Goal: Browse casually

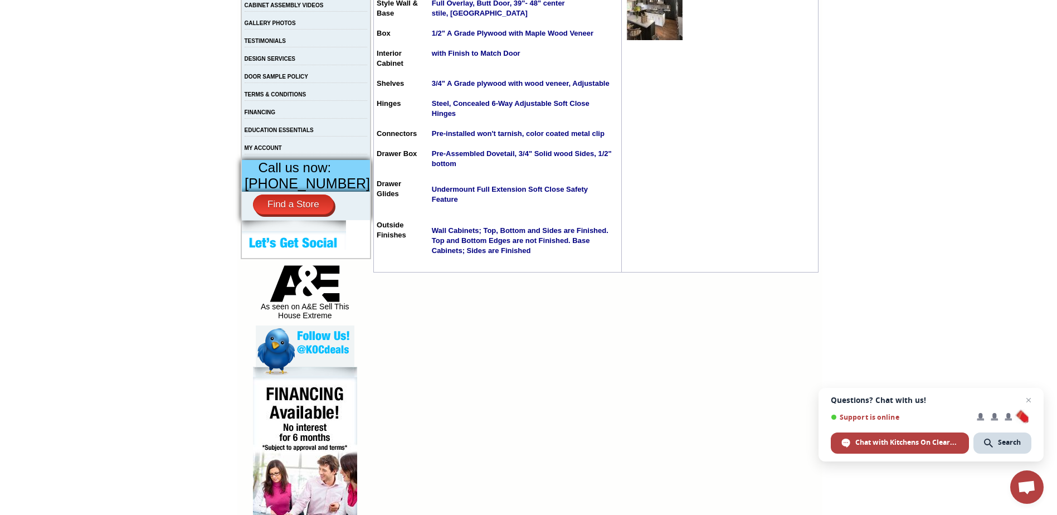
scroll to position [318, 0]
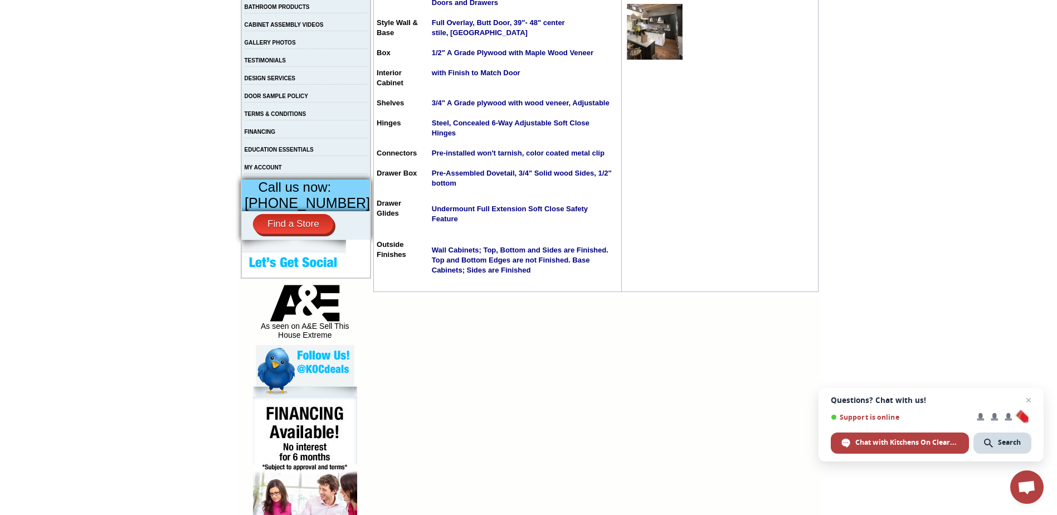
click at [639, 42] on img at bounding box center [655, 32] width 56 height 56
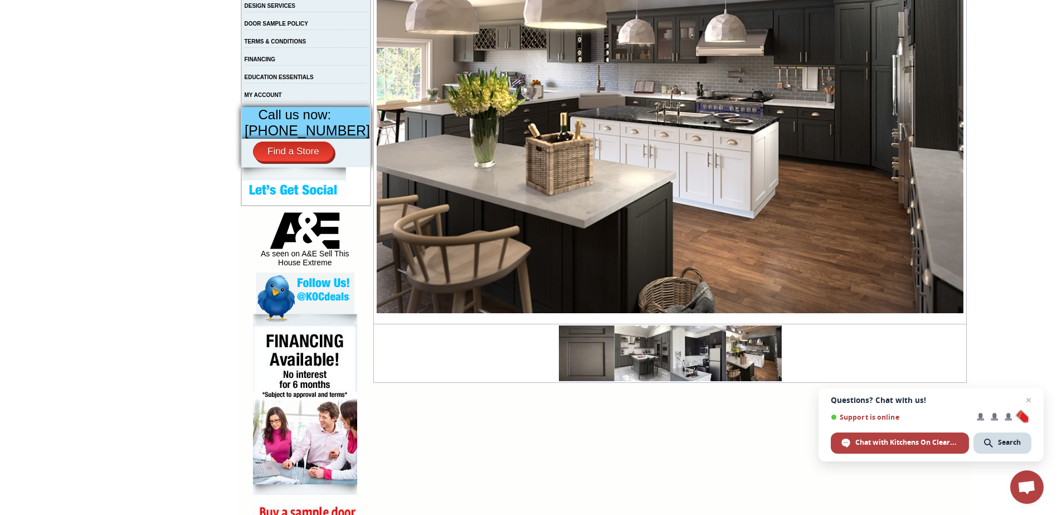
scroll to position [446, 0]
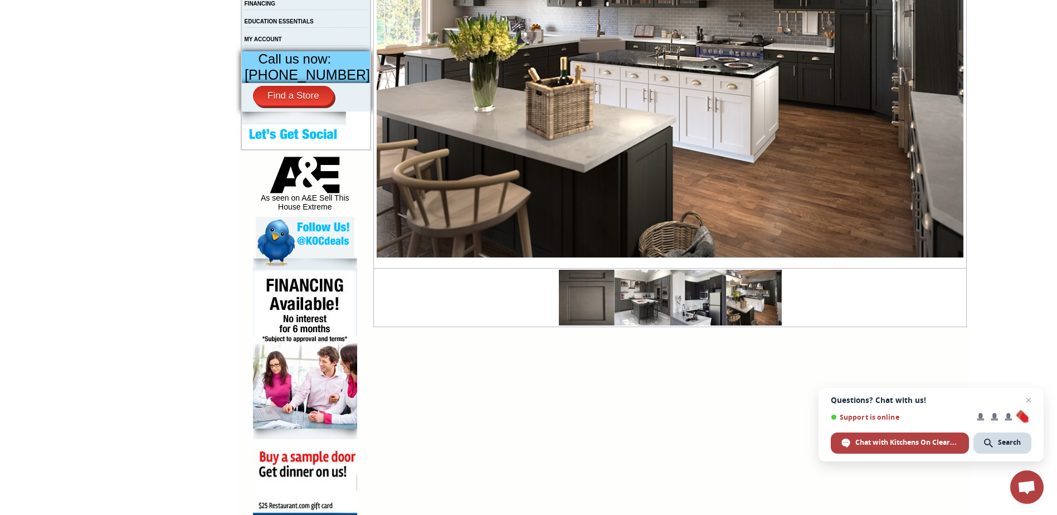
click at [615, 300] on img at bounding box center [643, 298] width 56 height 56
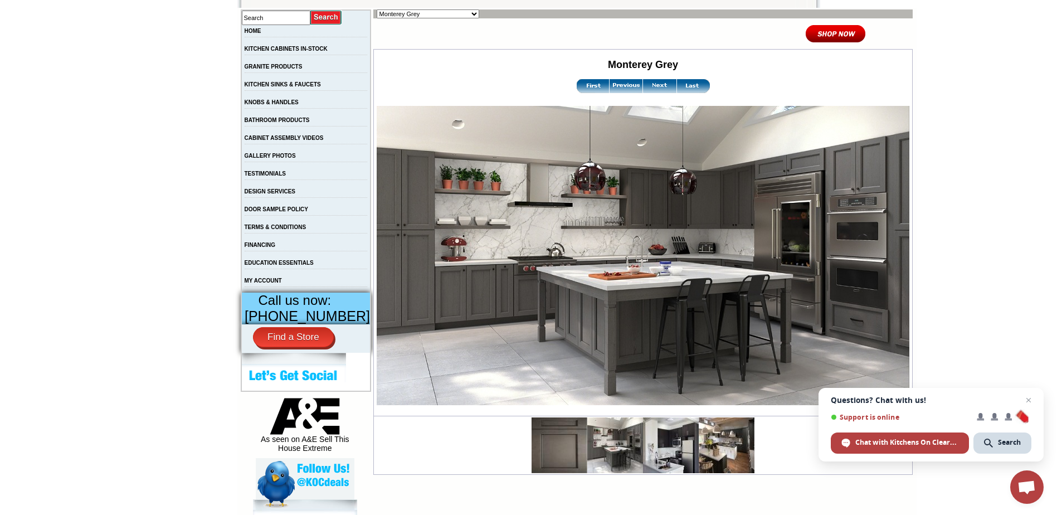
scroll to position [279, 0]
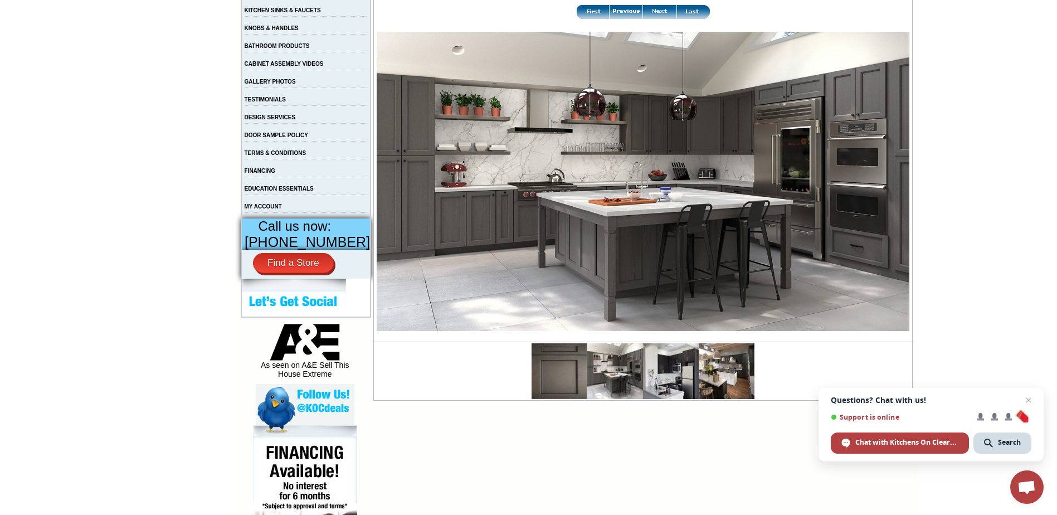
click at [643, 381] on img at bounding box center [671, 371] width 56 height 56
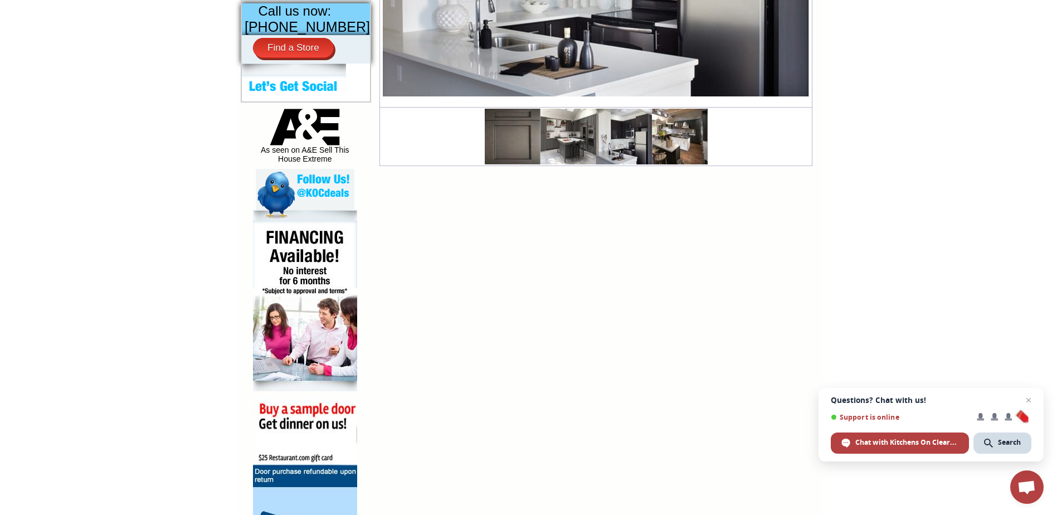
scroll to position [502, 0]
